Goal: Navigation & Orientation: Find specific page/section

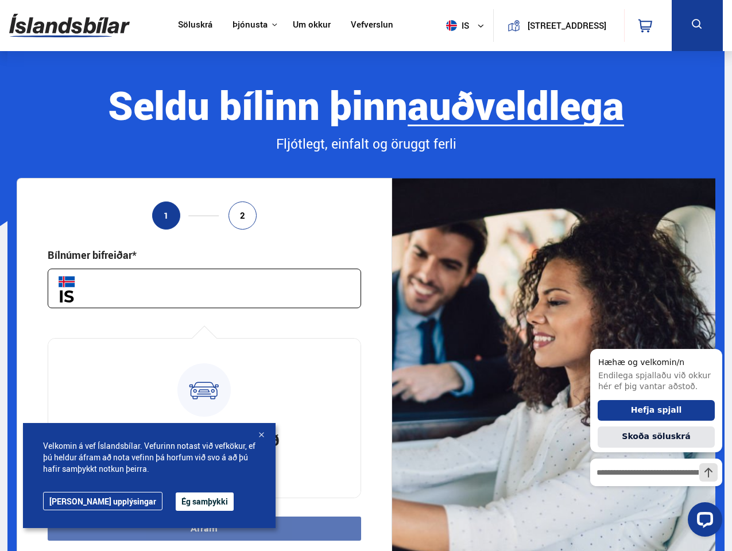
click at [69, 25] on img at bounding box center [69, 25] width 121 height 37
click at [454, 25] on span "is" at bounding box center [456, 25] width 29 height 11
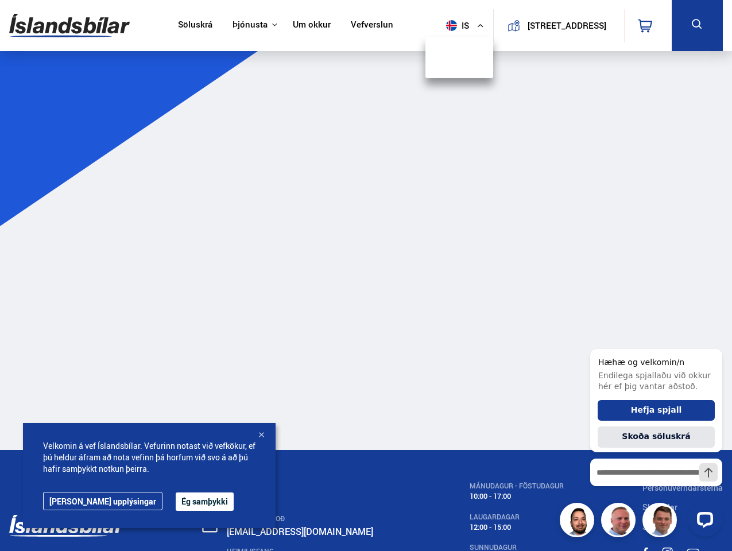
click at [648, 25] on icon at bounding box center [645, 26] width 14 height 14
click at [697, 25] on icon at bounding box center [697, 24] width 14 height 14
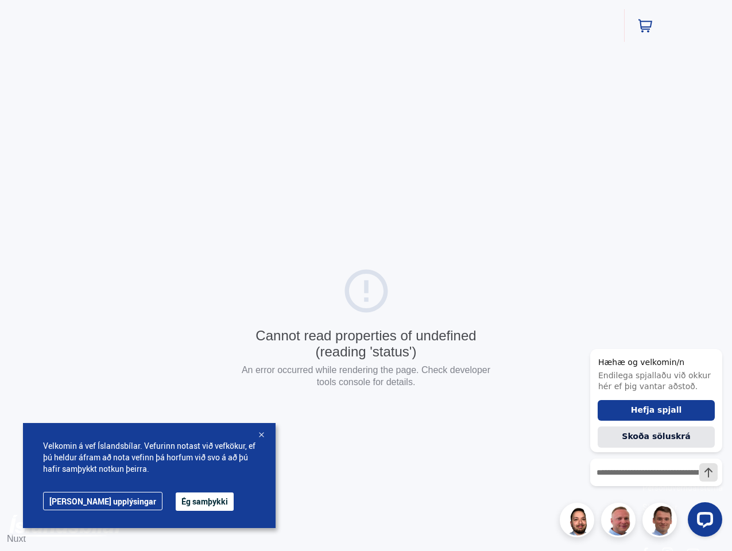
click at [204, 288] on div "Cannot read properties of undefined (reading 'status') An error occurred while …" at bounding box center [366, 329] width 732 height 659
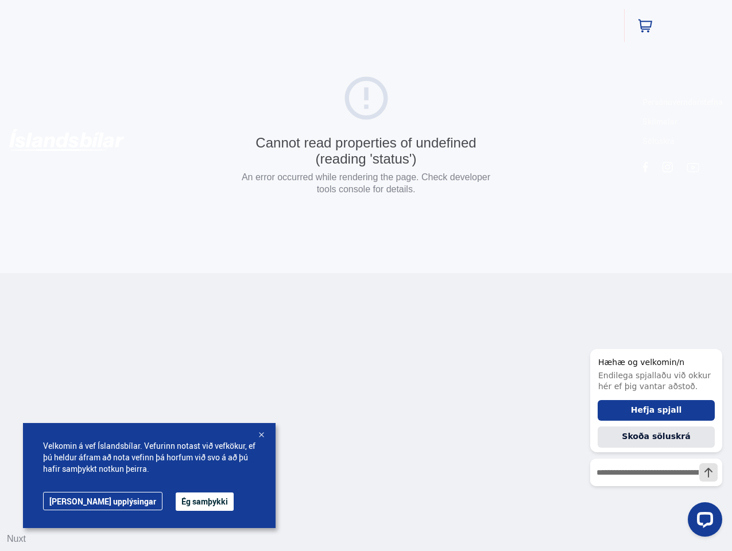
click at [204, 273] on html "Söluskrá Þjónusta Íslandsbílar [DOMAIN_NAME] Íslandsvörn Leiðbeiningar Um okkur…" at bounding box center [366, 136] width 732 height 273
click at [176, 502] on button "Ég samþykki" at bounding box center [205, 502] width 58 height 18
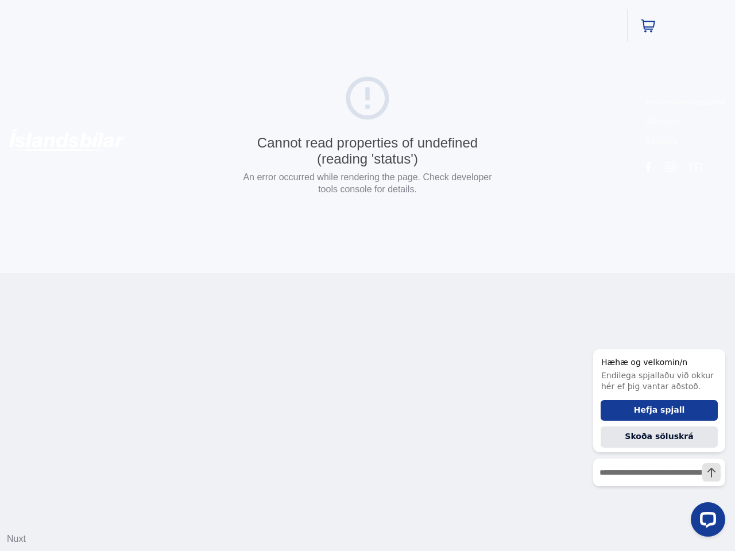
click at [261, 273] on html "Söluskrá Þjónusta Íslandsbílar [DOMAIN_NAME] Íslandsvörn Leiðbeiningar Um okkur…" at bounding box center [367, 136] width 735 height 273
